Goal: Information Seeking & Learning: Learn about a topic

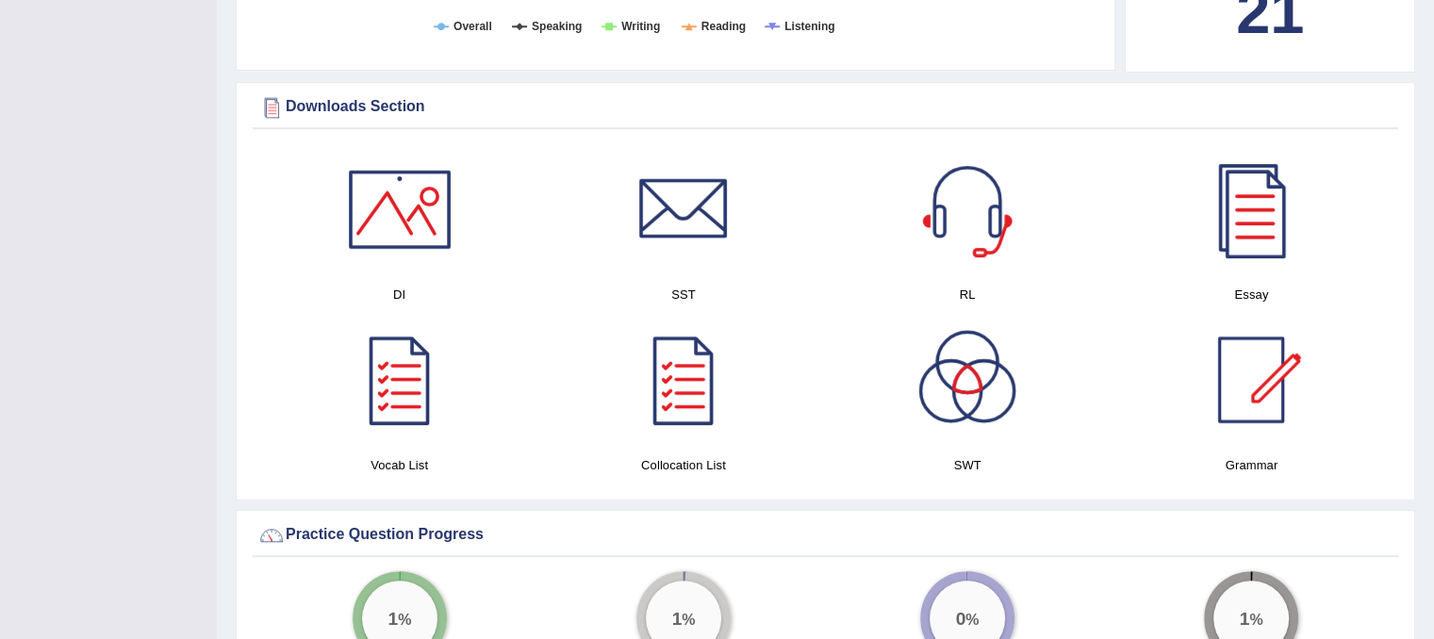
scroll to position [1037, 0]
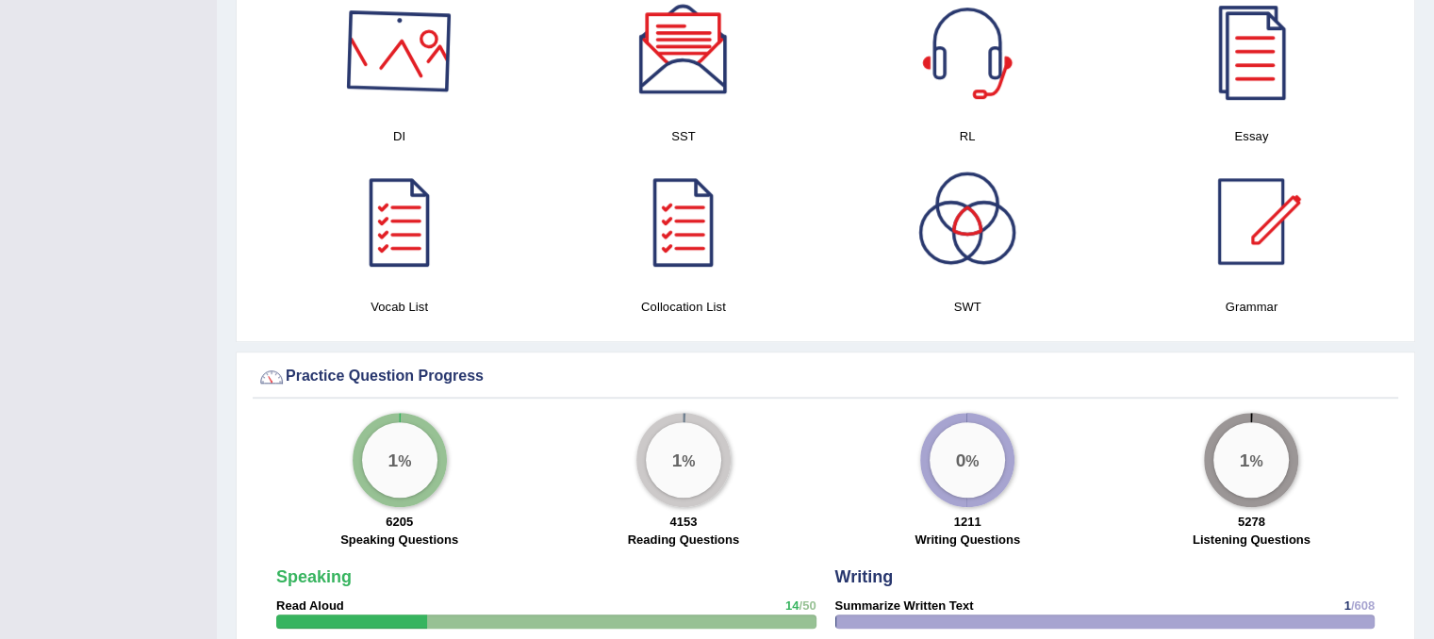
click at [403, 103] on div at bounding box center [400, 51] width 132 height 132
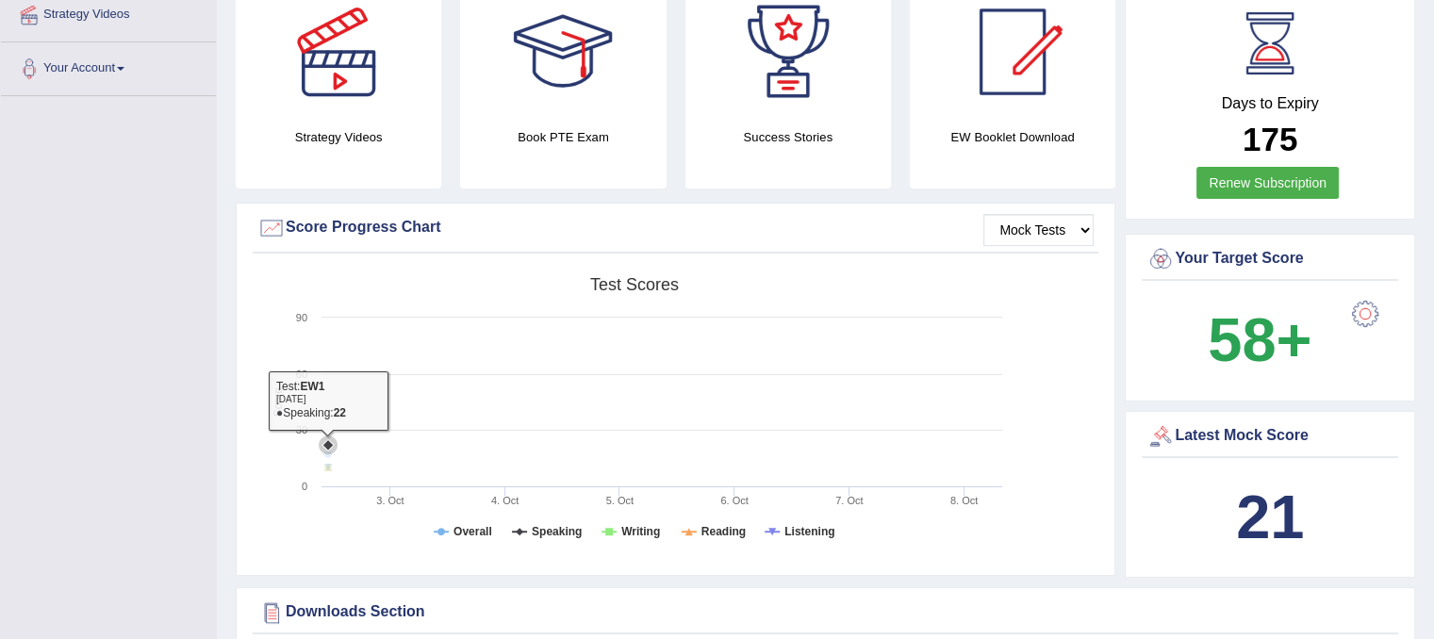
scroll to position [0, 0]
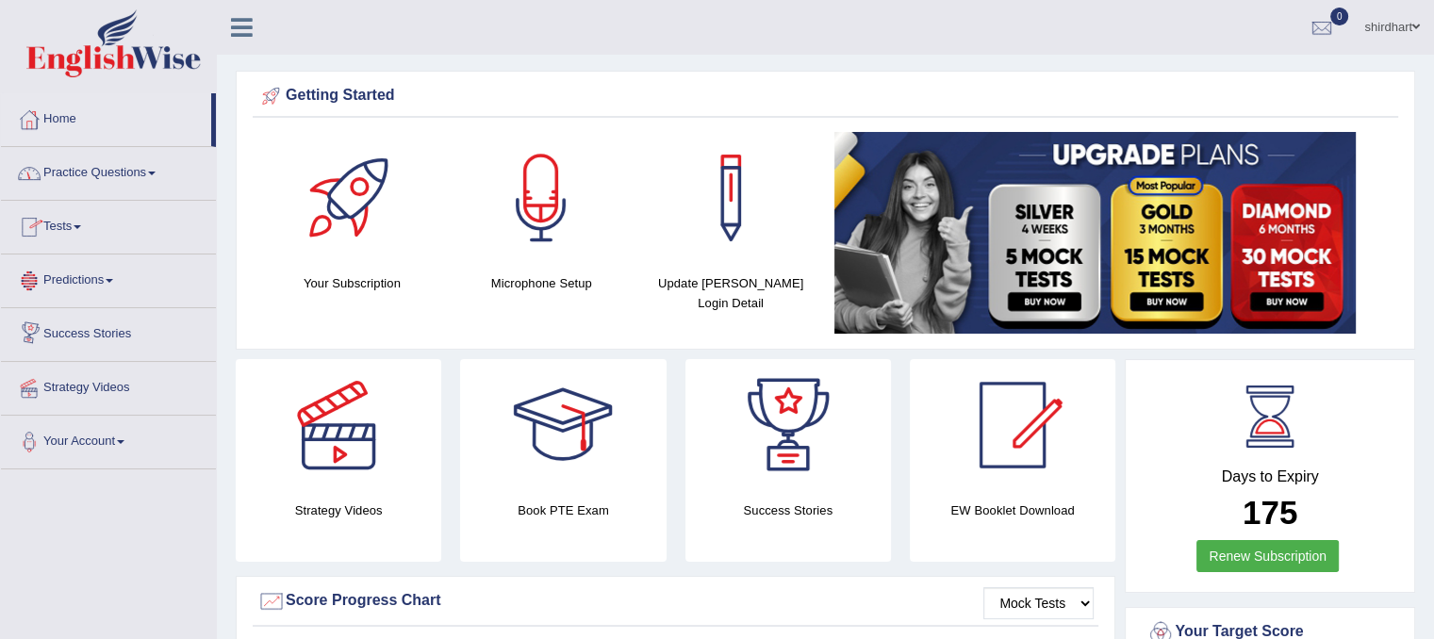
click at [115, 169] on link "Practice Questions" at bounding box center [108, 170] width 215 height 47
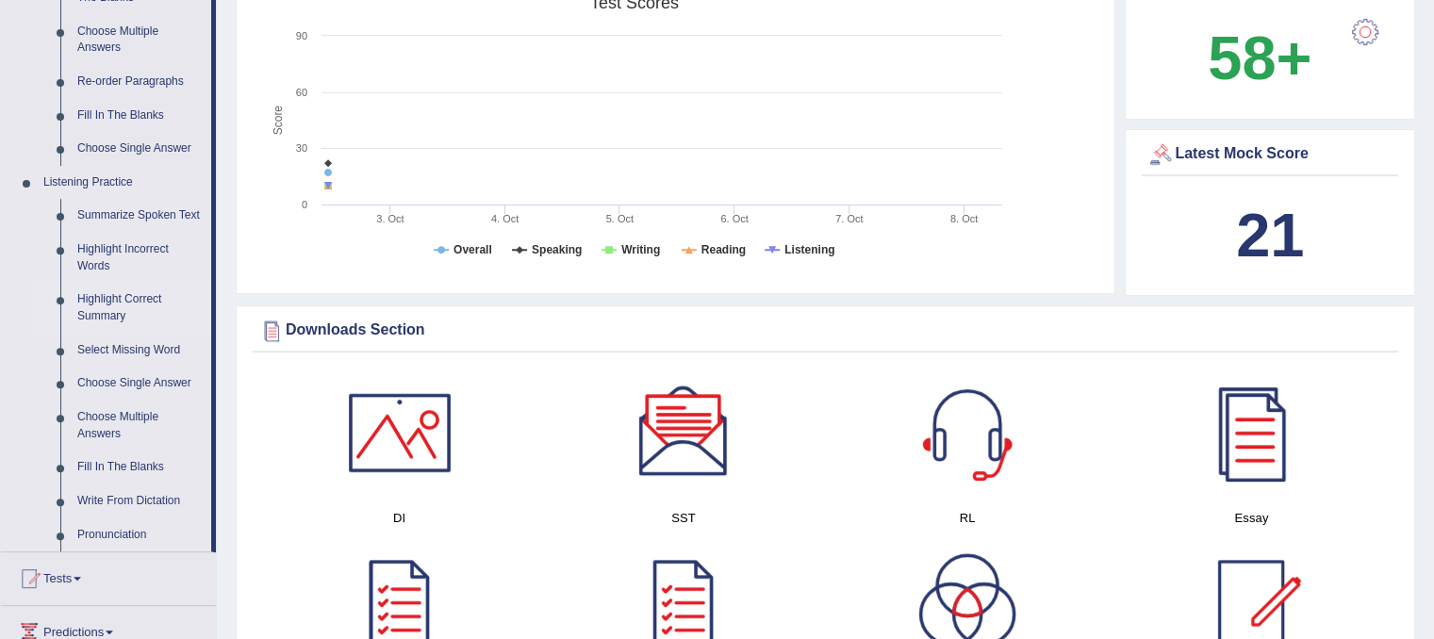
scroll to position [660, 0]
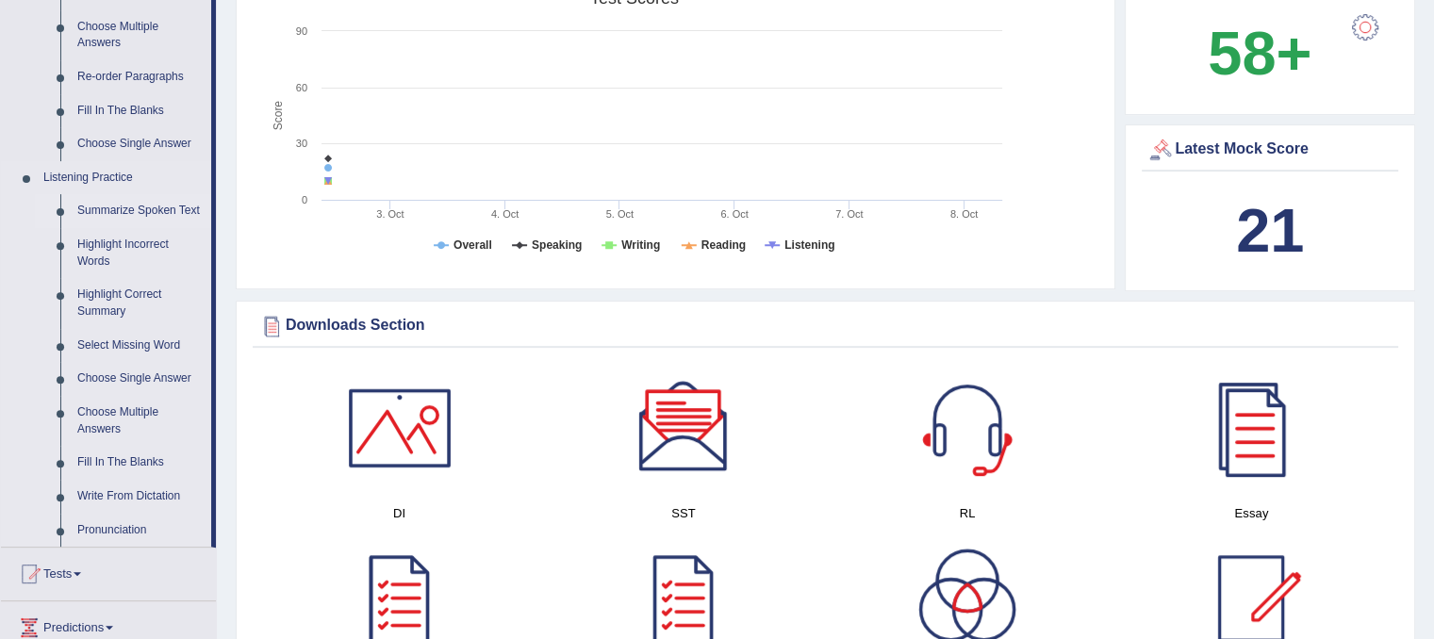
click at [185, 208] on link "Summarize Spoken Text" at bounding box center [140, 211] width 142 height 34
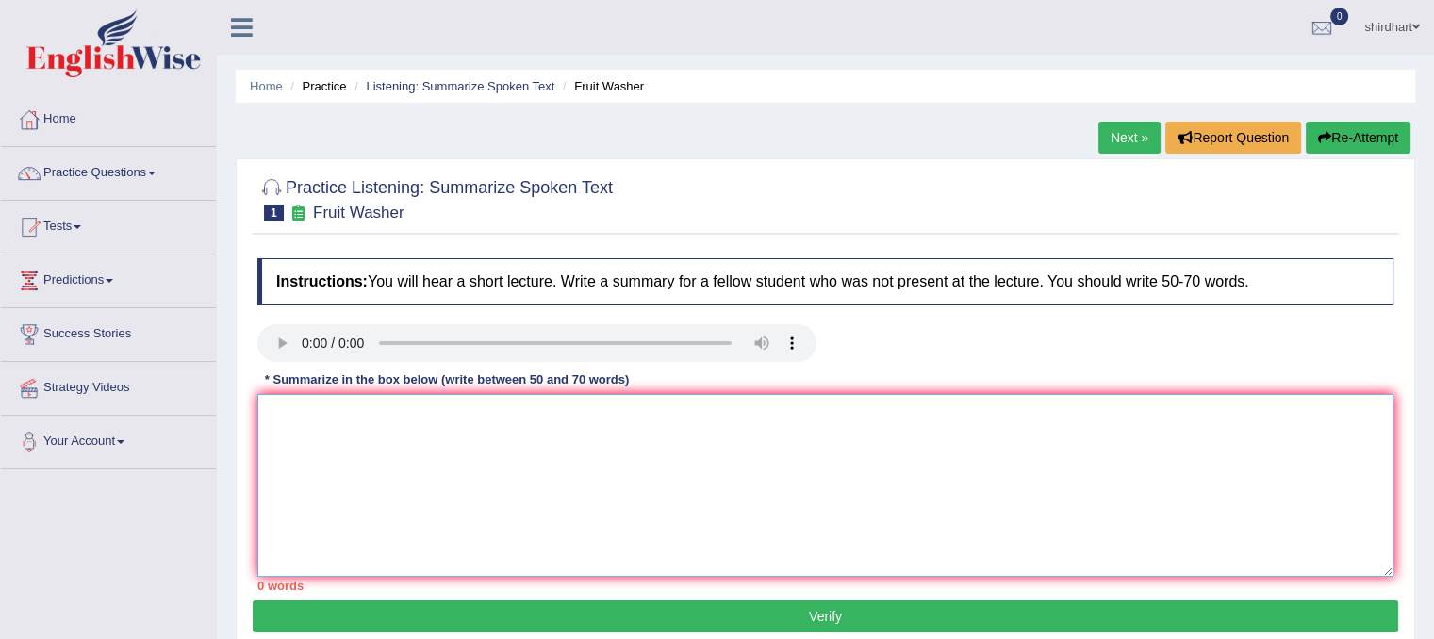
click at [547, 431] on textarea at bounding box center [825, 485] width 1136 height 183
paste textarea "The lecture was based on"
type textarea "The lecture was based on"
click at [450, 420] on textarea "The lecture was based on" at bounding box center [825, 485] width 1136 height 183
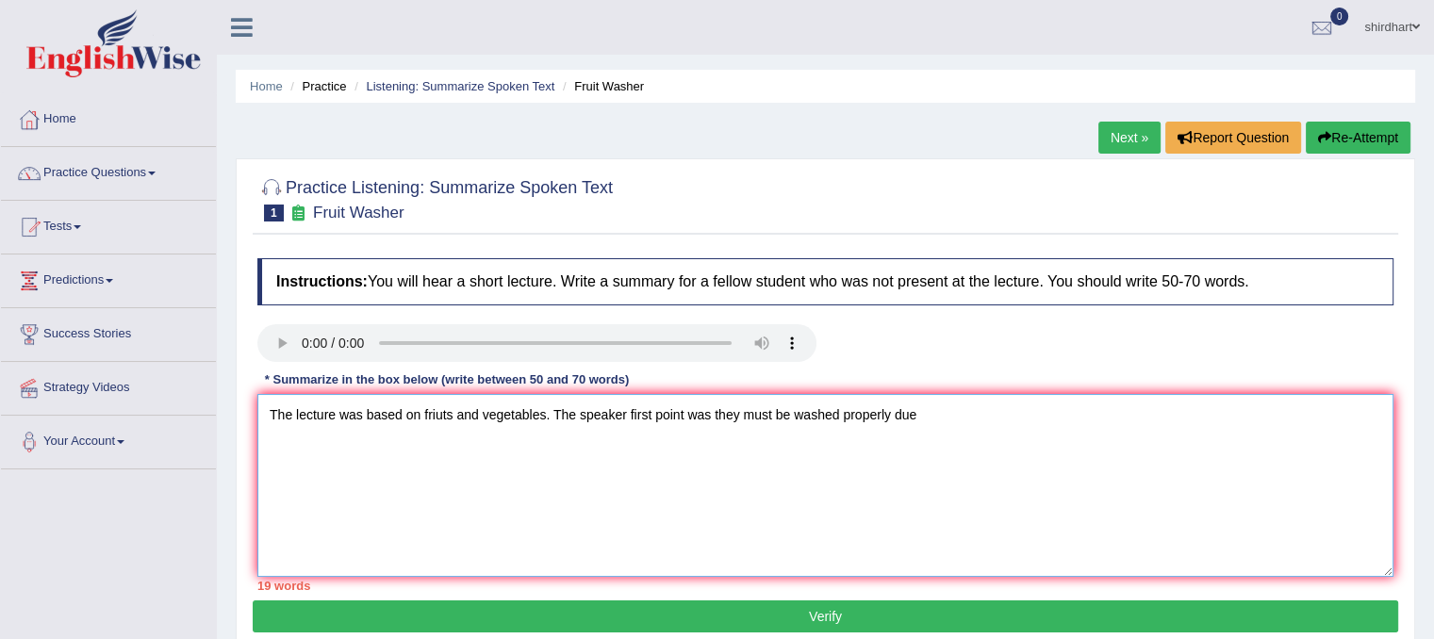
click at [930, 421] on textarea "The lecture was based on friuts and vegetables. The speaker first point was the…" at bounding box center [825, 485] width 1136 height 183
type textarea "The lecture was based on friuts and vegetables. The speaker first point was the…"
click at [594, 430] on textarea "The lecture was based on friuts and vegetables. The speaker first point was the…" at bounding box center [825, 485] width 1136 height 183
click at [1261, 606] on button "Verify" at bounding box center [825, 616] width 1145 height 32
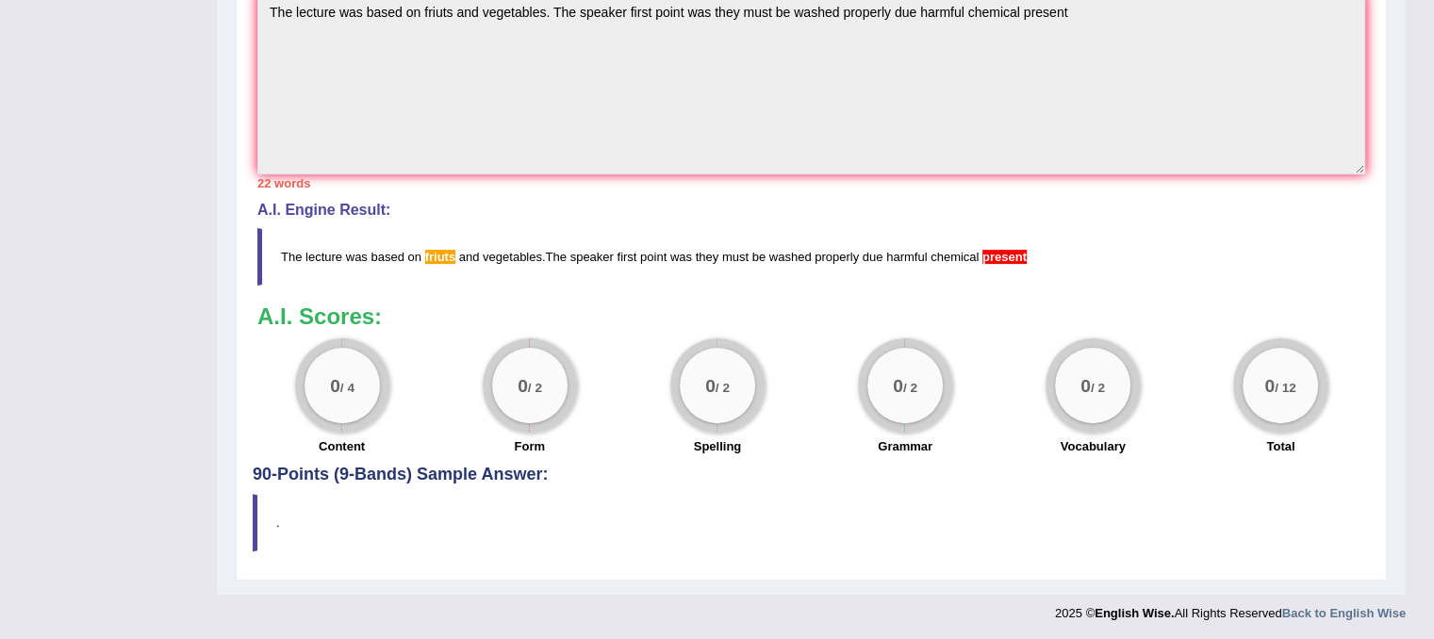
scroll to position [536, 0]
click at [406, 469] on h4 "90-Points (9-Bands) Sample Answer:" at bounding box center [811, 96] width 1117 height 776
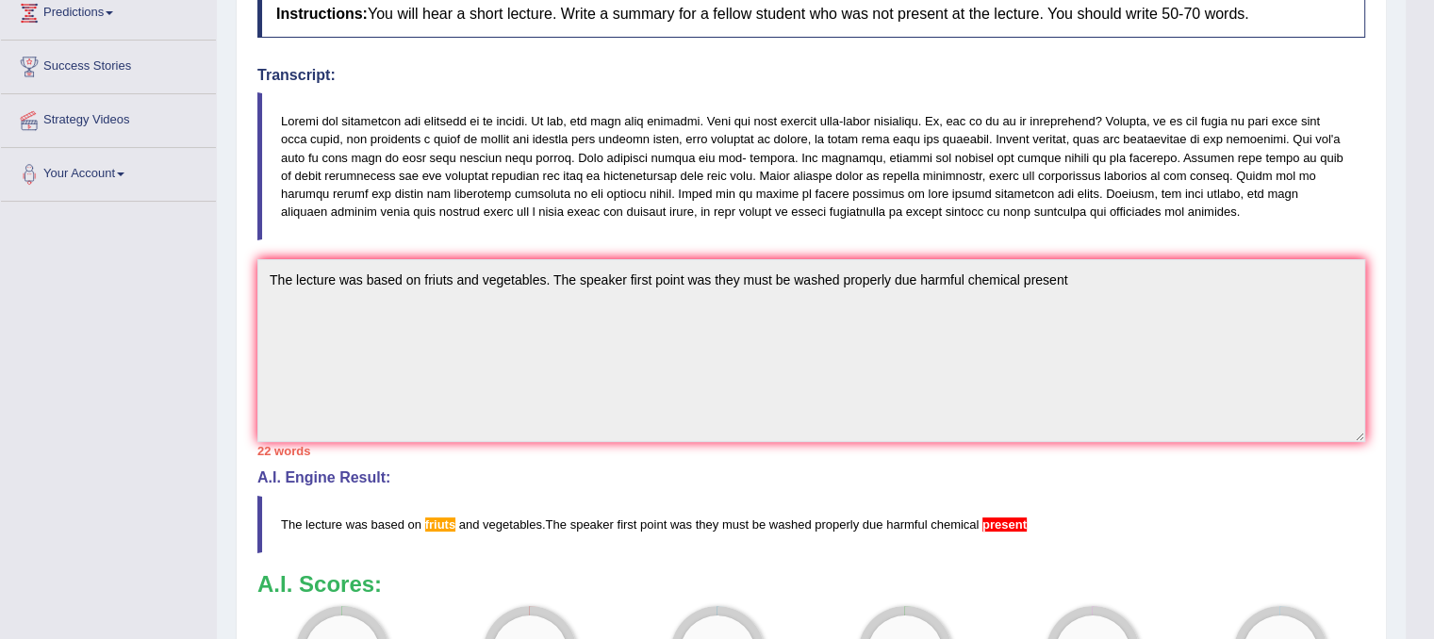
scroll to position [0, 0]
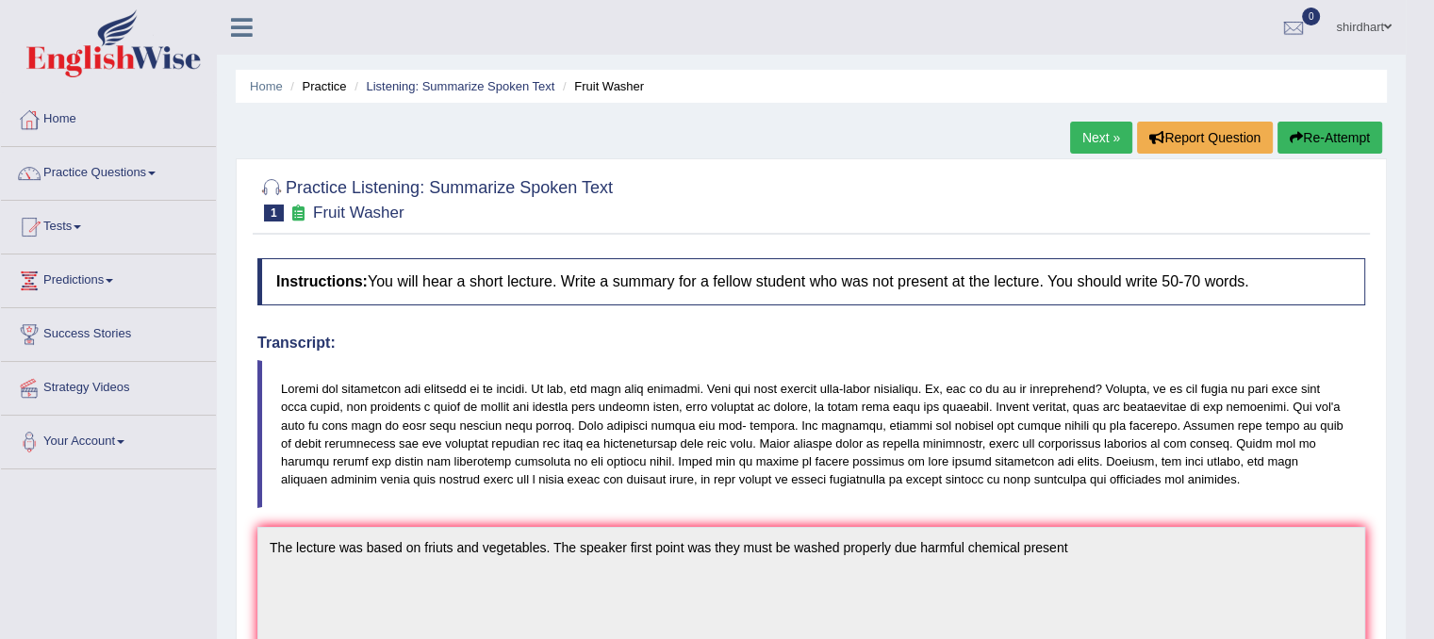
click at [1356, 133] on button "Re-Attempt" at bounding box center [1329, 138] width 105 height 32
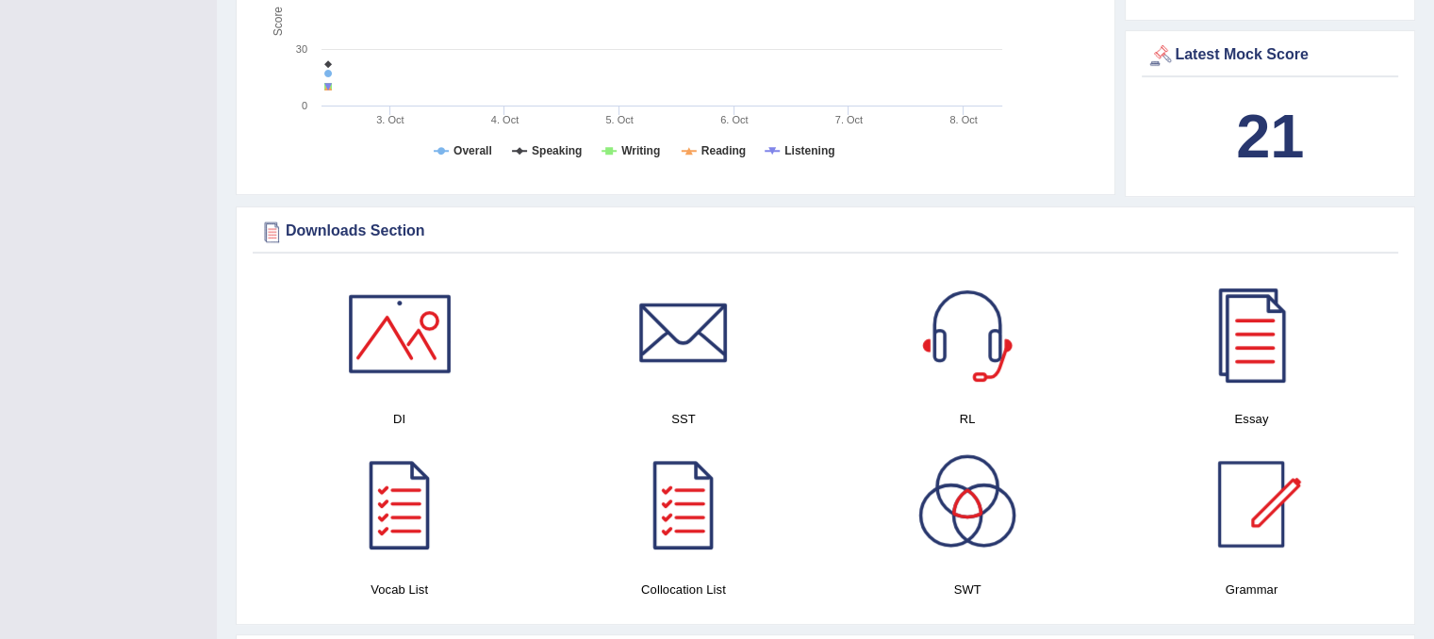
scroll to position [848, 0]
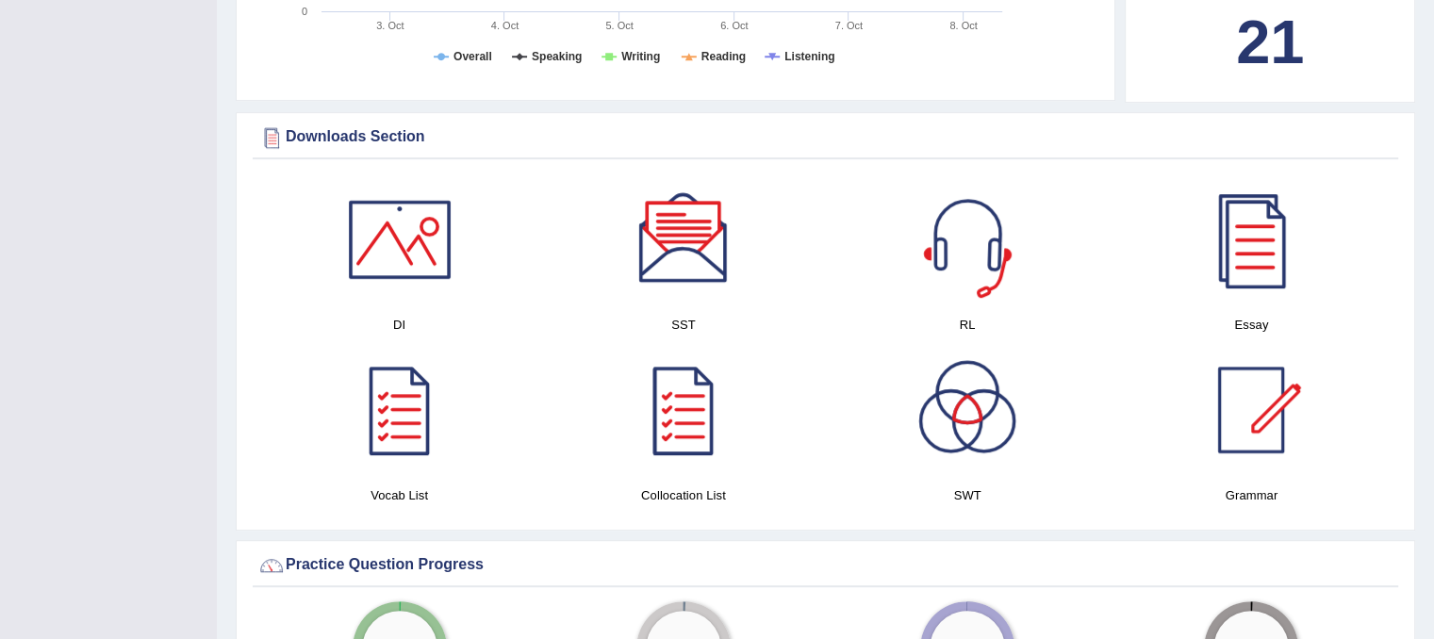
click at [1007, 317] on h4 "RL" at bounding box center [967, 325] width 265 height 20
click at [977, 290] on div at bounding box center [967, 239] width 132 height 132
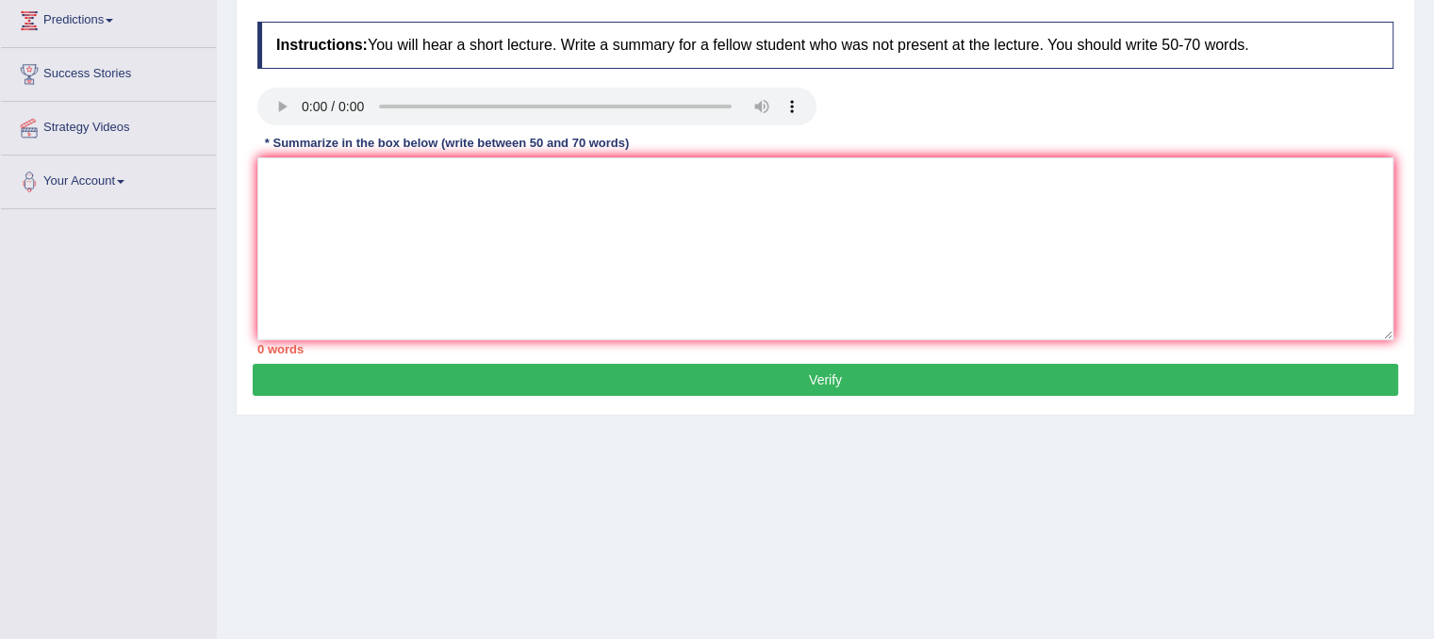
scroll to position [283, 0]
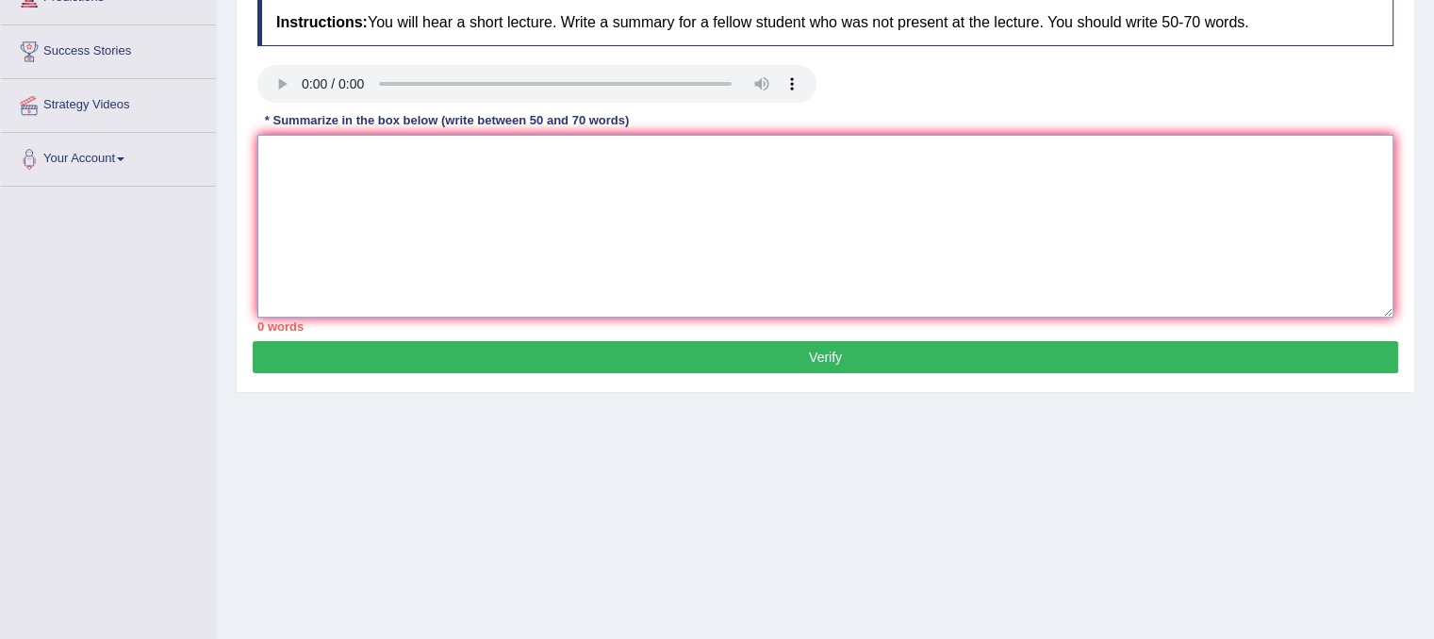
click at [610, 197] on textarea at bounding box center [825, 226] width 1136 height 183
type textarea "t"
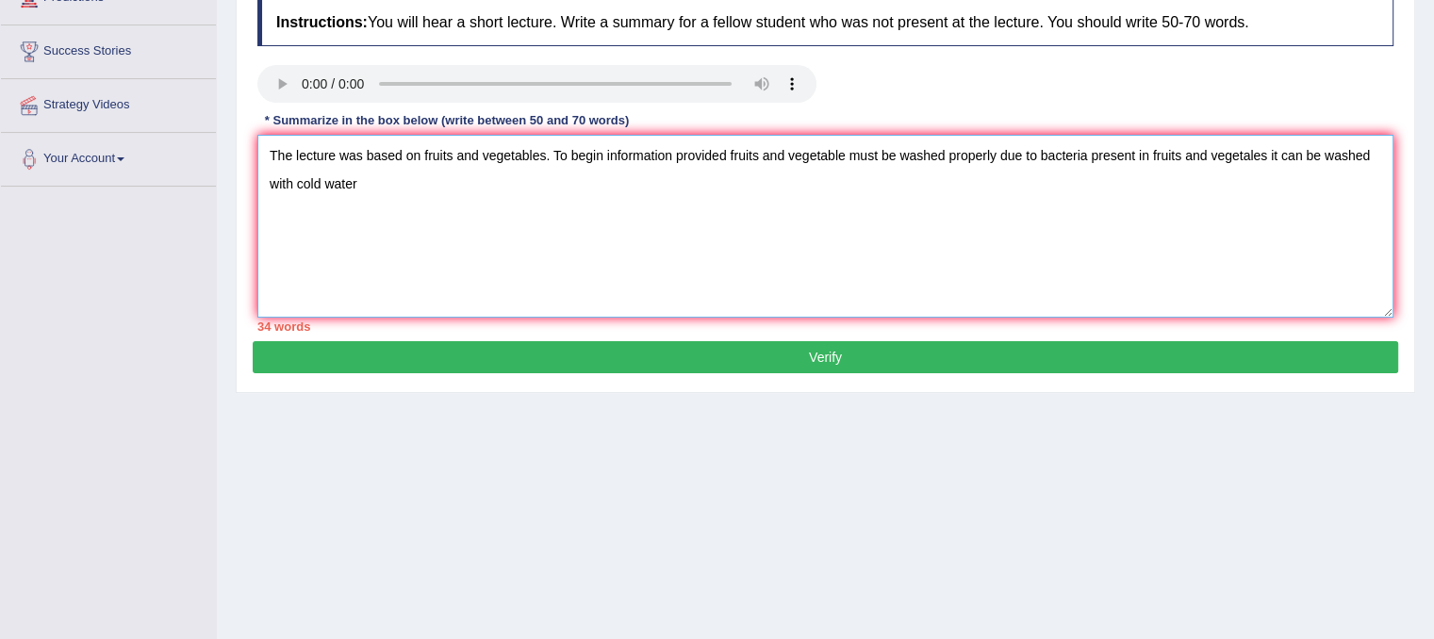
click at [584, 198] on textarea "The lecture was based on fruits and vegetables. To begin information provided f…" at bounding box center [825, 226] width 1136 height 183
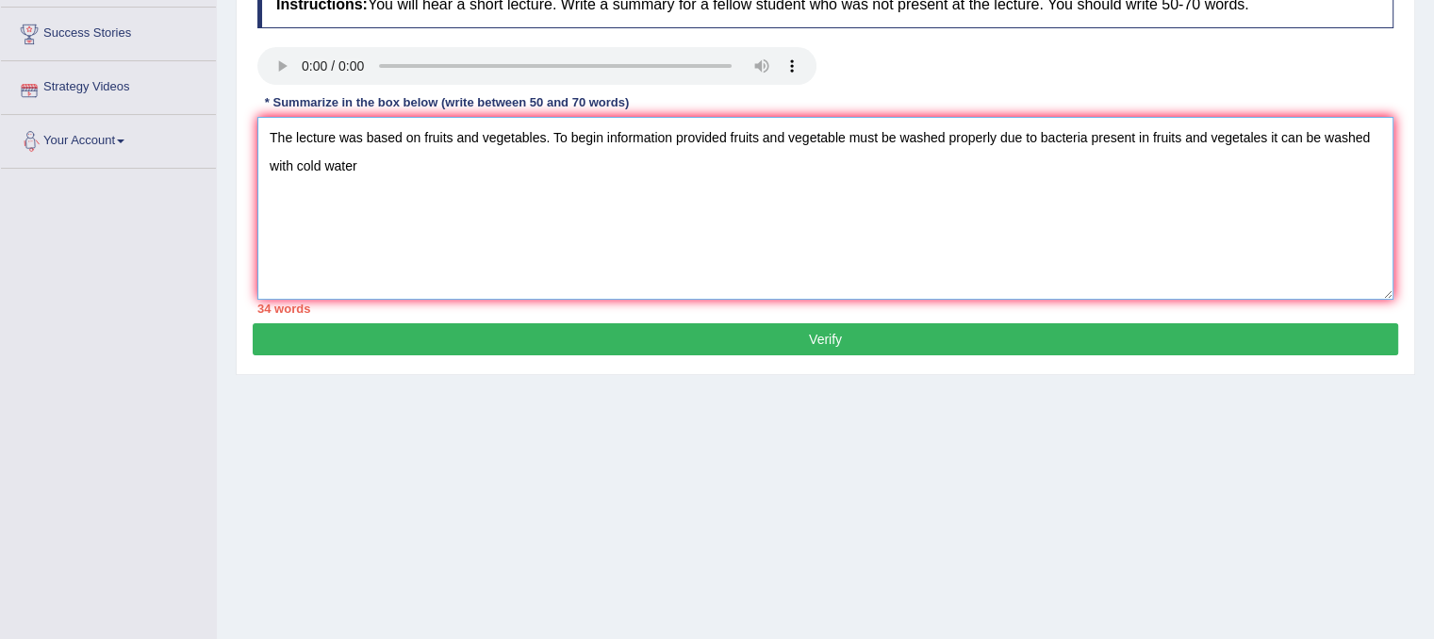
scroll to position [351, 0]
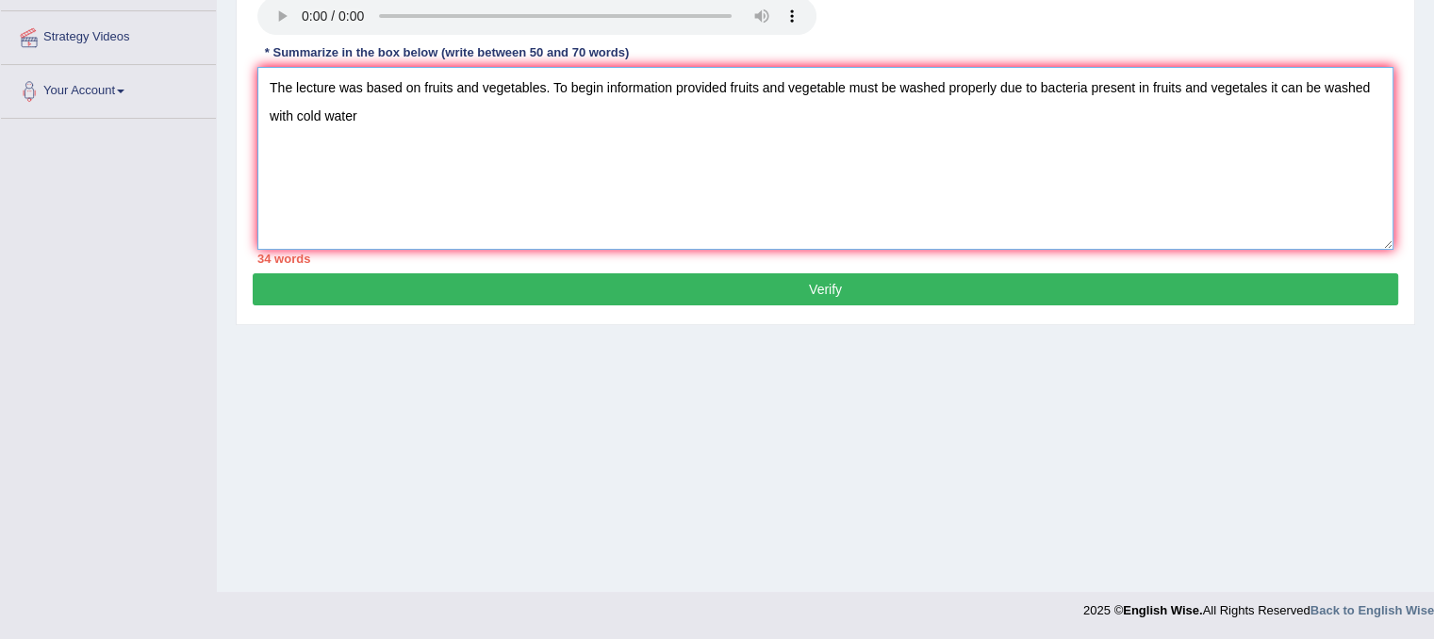
click at [396, 107] on textarea "The lecture was based on fruits and vegetables. To begin information provided f…" at bounding box center [825, 158] width 1136 height 183
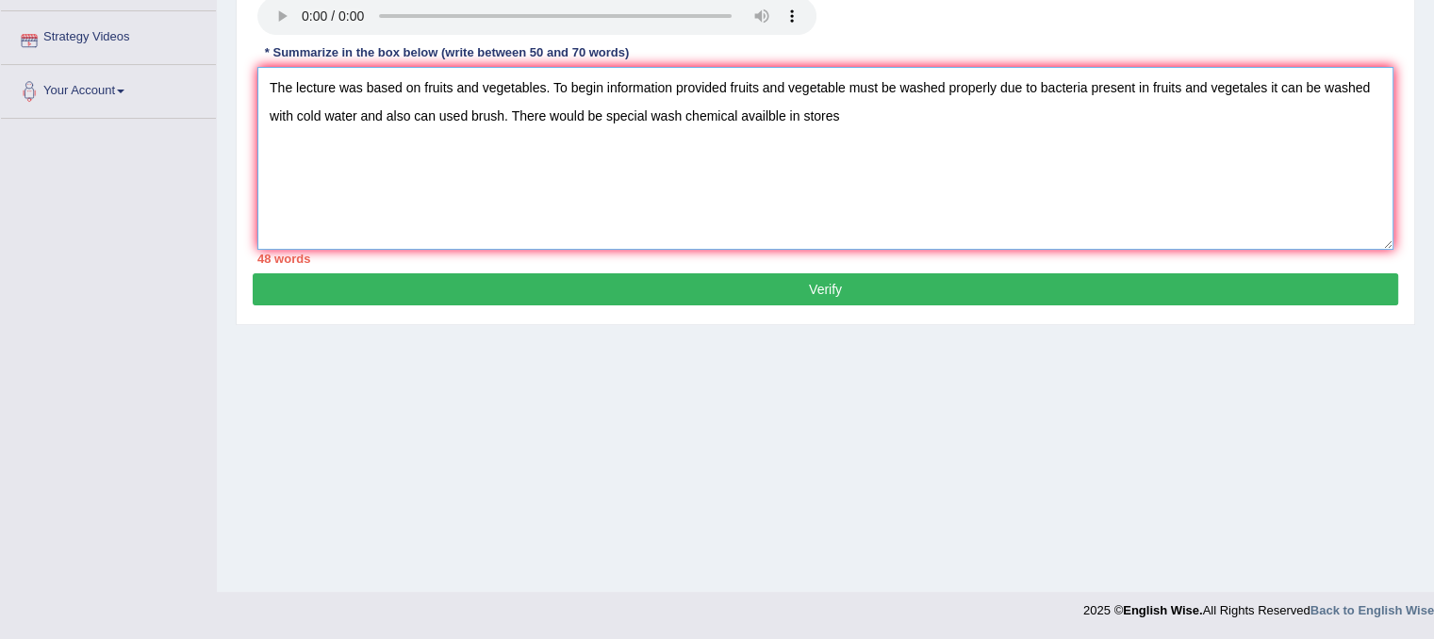
type textarea "The lecture was based on fruits and vegetables. To begin information provided f…"
click at [871, 122] on textarea "The lecture was based on fruits and vegetables. To begin information provided f…" at bounding box center [825, 158] width 1136 height 183
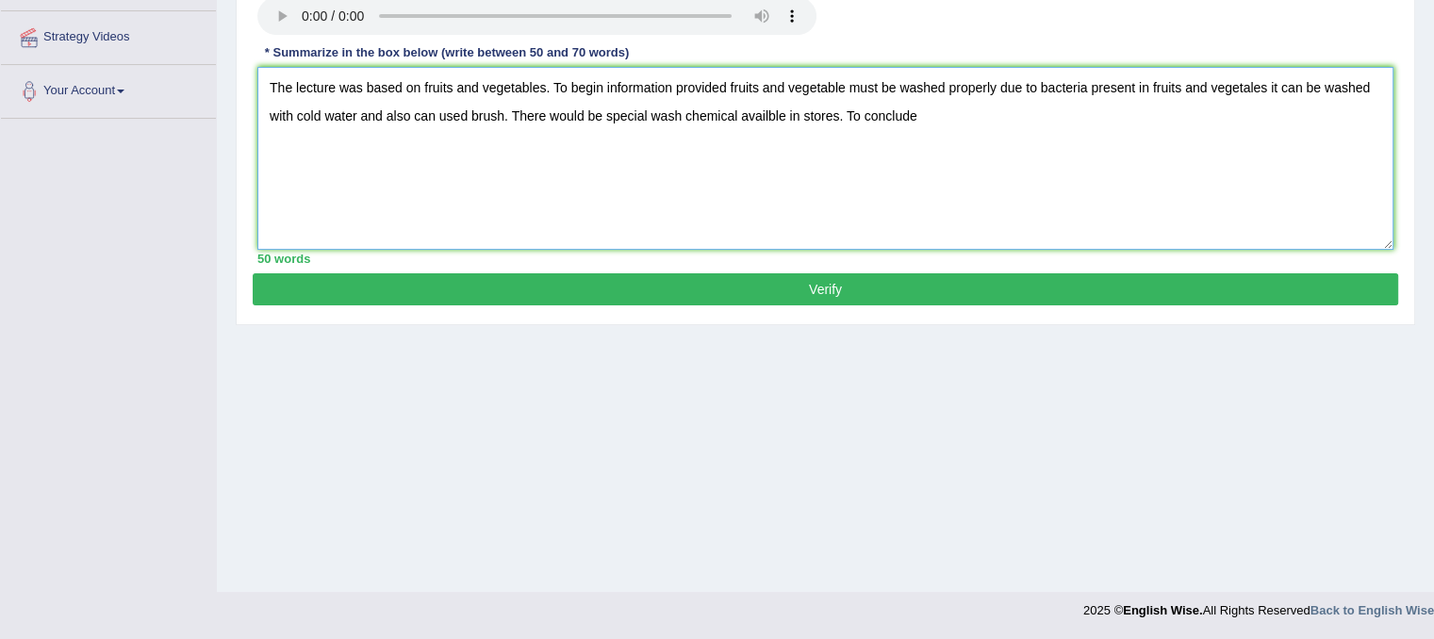
click at [1108, 122] on textarea "The lecture was based on fruits and vegetables. To begin information provided f…" at bounding box center [825, 158] width 1136 height 183
type textarea "The lecture was based on fruits and vegetables. To begin information provided f…"
click at [1146, 298] on button "Verify" at bounding box center [825, 289] width 1145 height 32
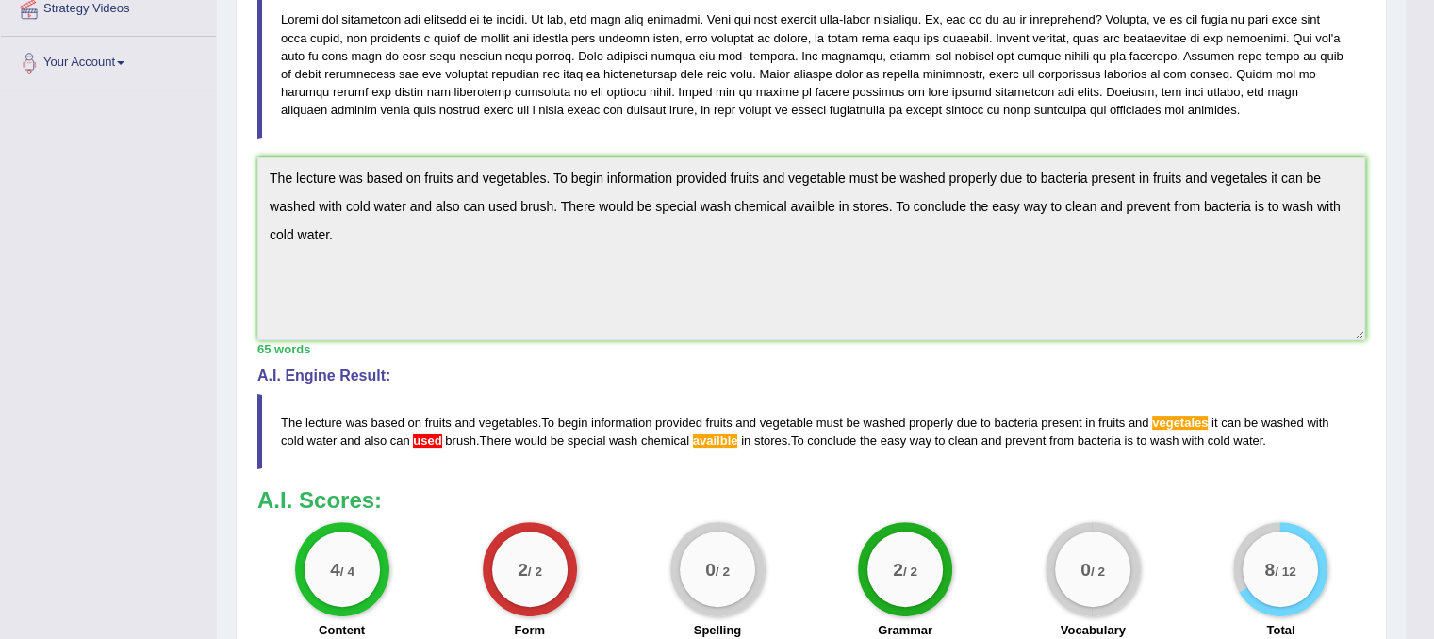
scroll to position [0, 0]
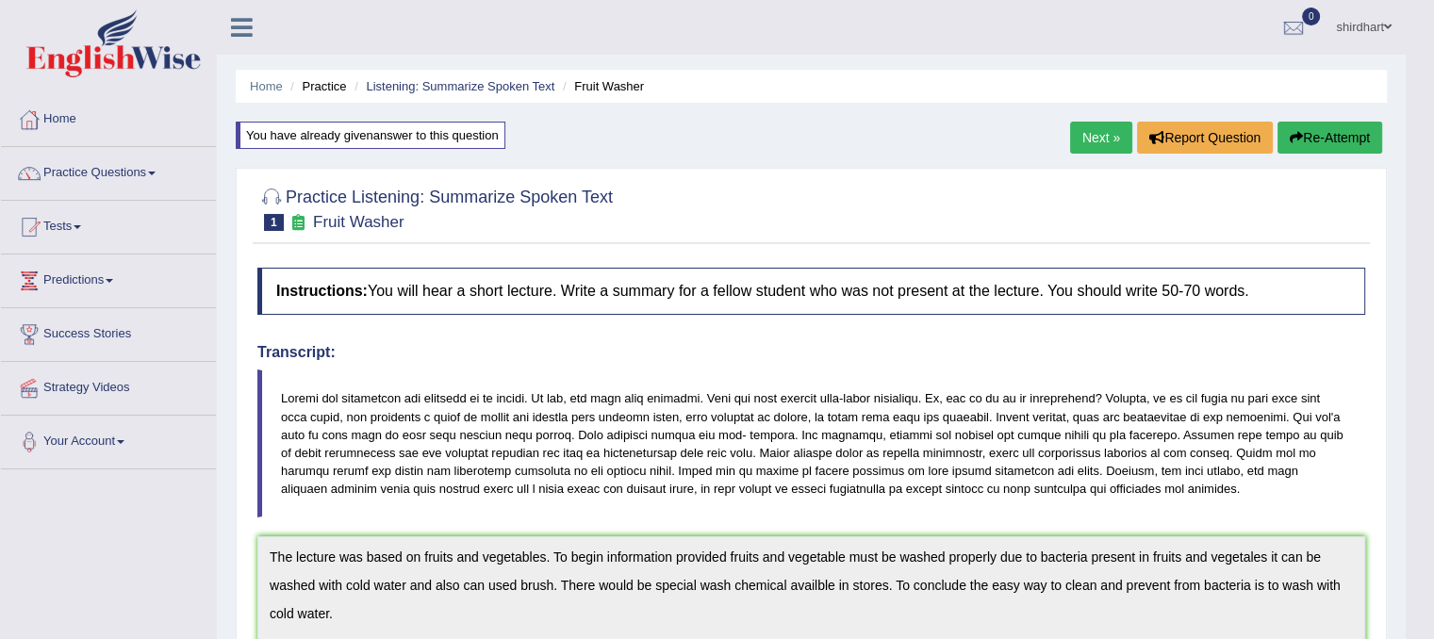
click at [1103, 130] on link "Next »" at bounding box center [1101, 138] width 62 height 32
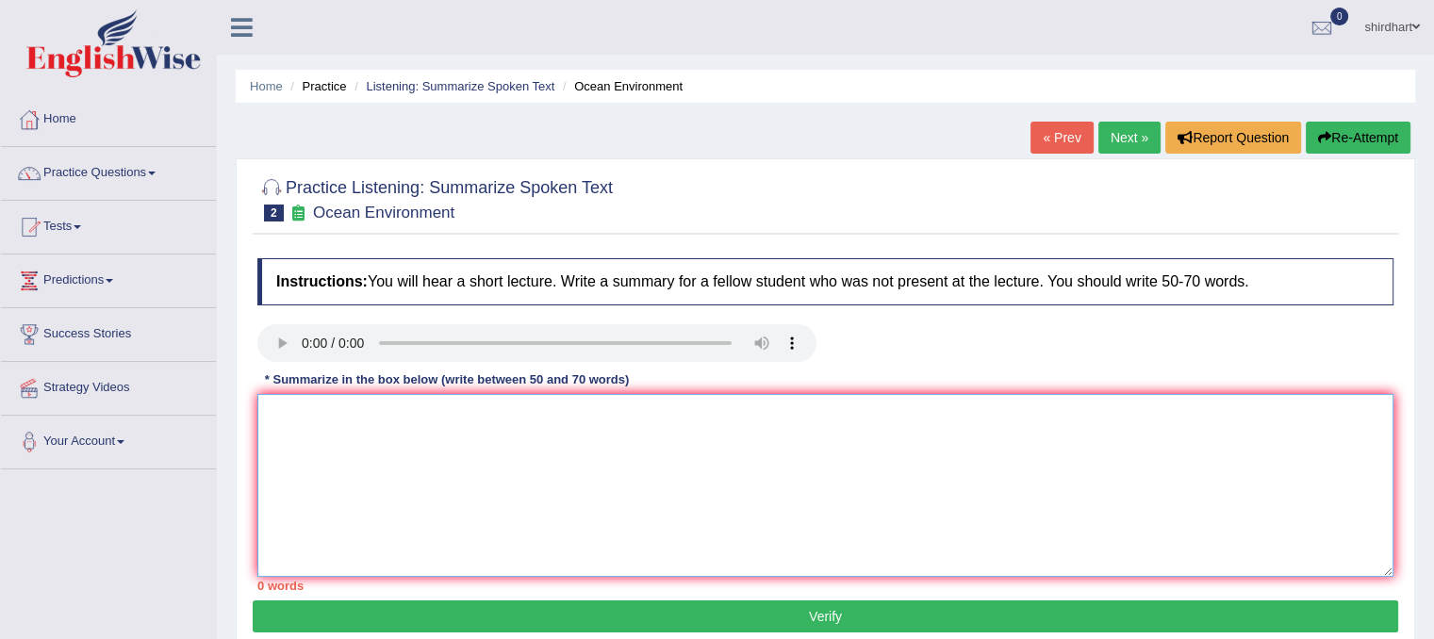
click at [388, 430] on textarea at bounding box center [825, 485] width 1136 height 183
click at [455, 465] on textarea at bounding box center [825, 485] width 1136 height 183
type textarea "The"
click at [307, 412] on textarea "The" at bounding box center [825, 485] width 1136 height 183
click at [804, 419] on textarea "The lecture was based on pollution. To begin with informatoin provieded was" at bounding box center [825, 485] width 1136 height 183
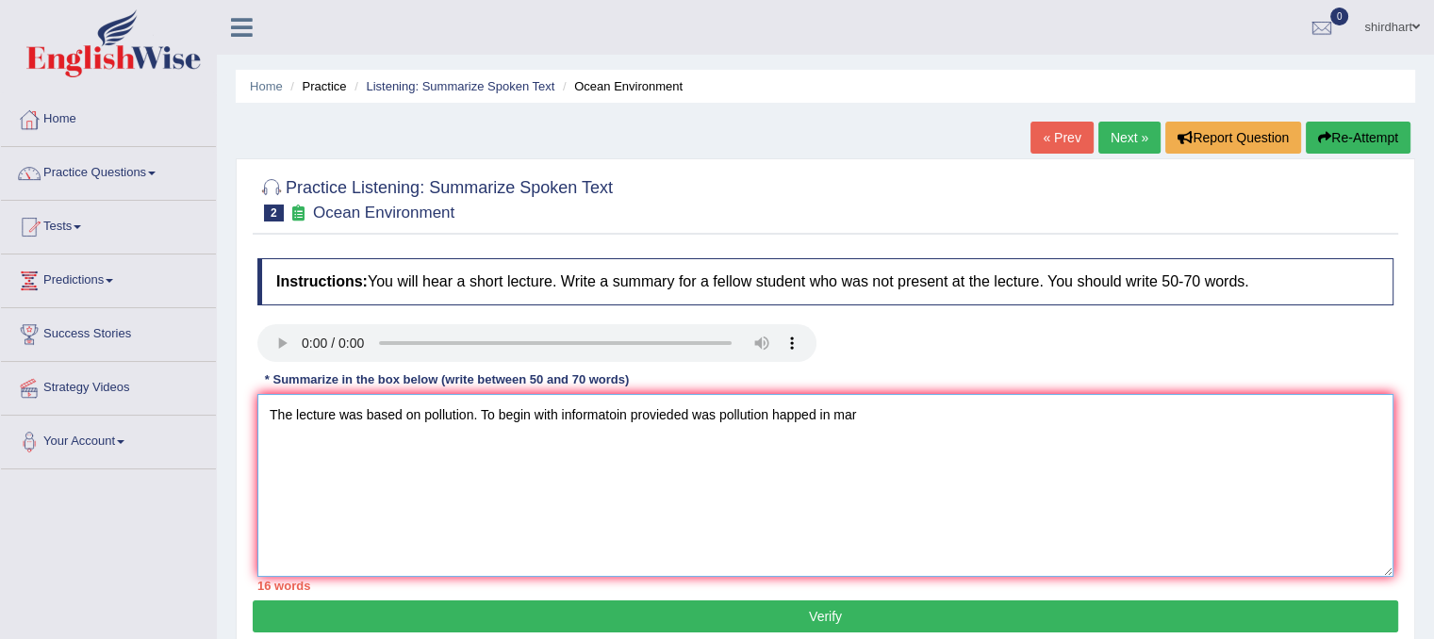
click at [919, 431] on textarea "The lecture was based on pollution. To begin with informatoin provieded was pol…" at bounding box center [825, 485] width 1136 height 183
type textarea "The lecture was based on pollution. To begin with informatoin provieded was pol…"
